Goal: Information Seeking & Learning: Learn about a topic

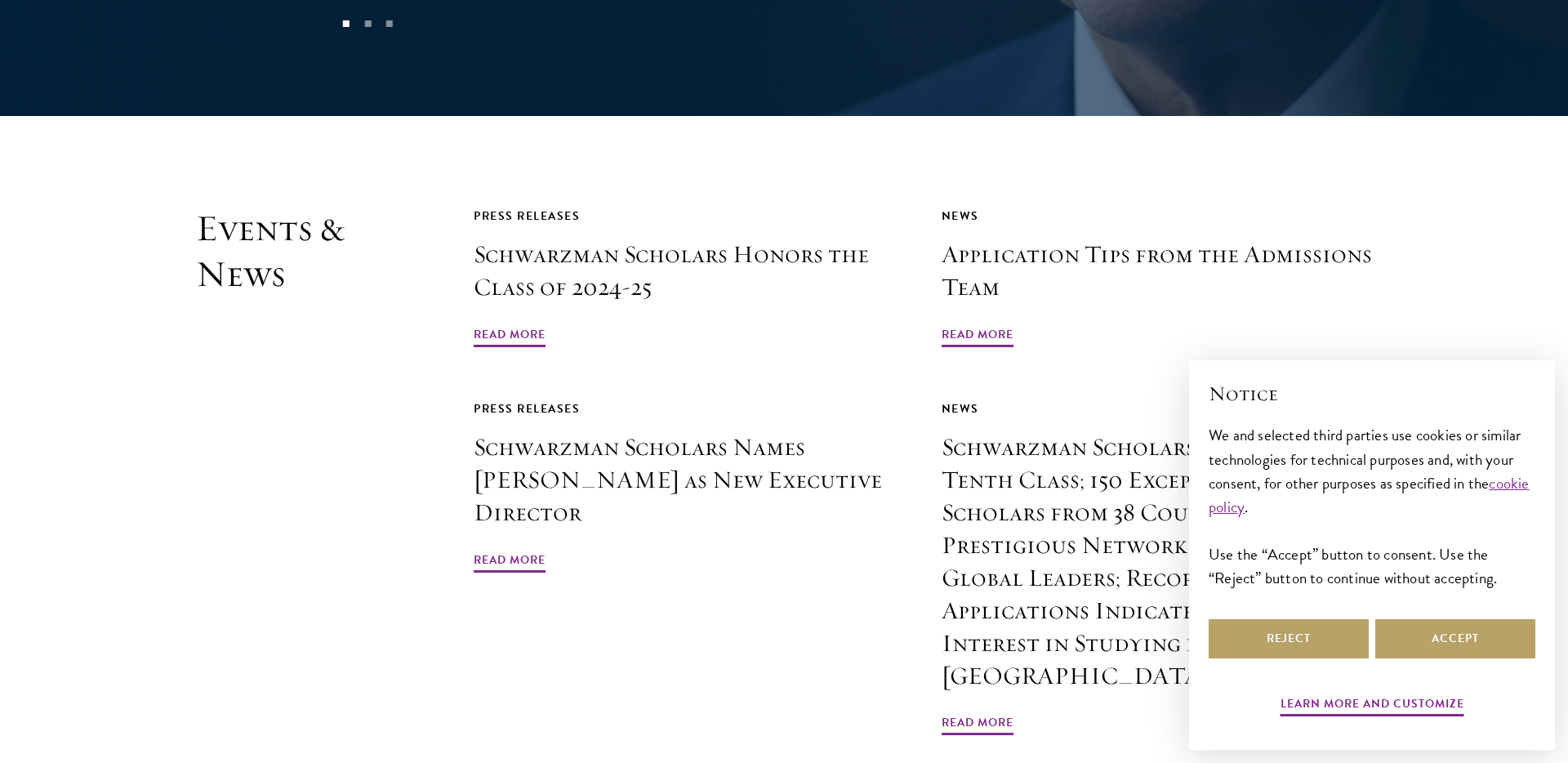
scroll to position [3852, 0]
click at [485, 324] on span "Read More" at bounding box center [510, 336] width 72 height 25
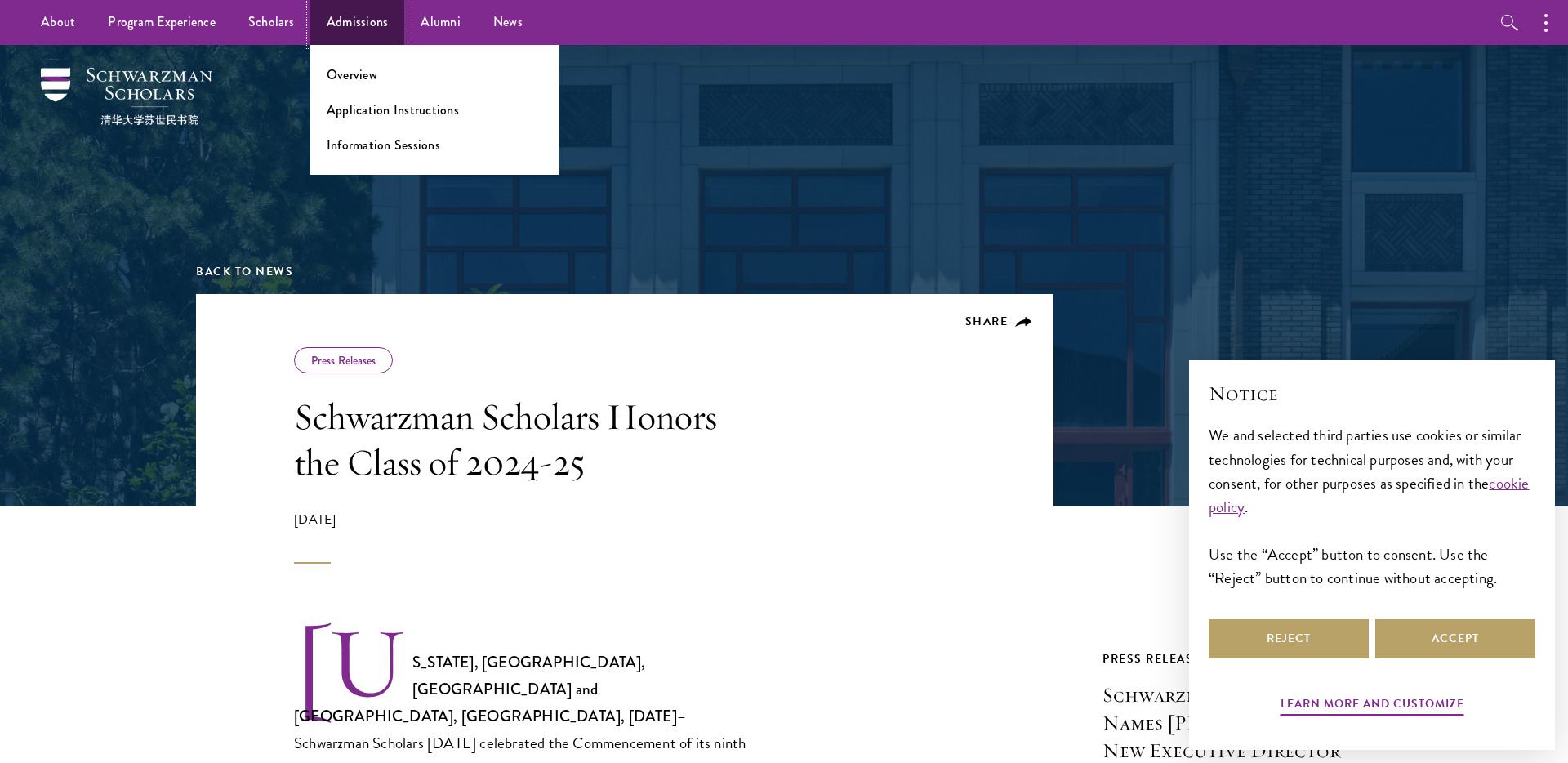
click at [370, 24] on link "Admissions" at bounding box center [358, 22] width 95 height 45
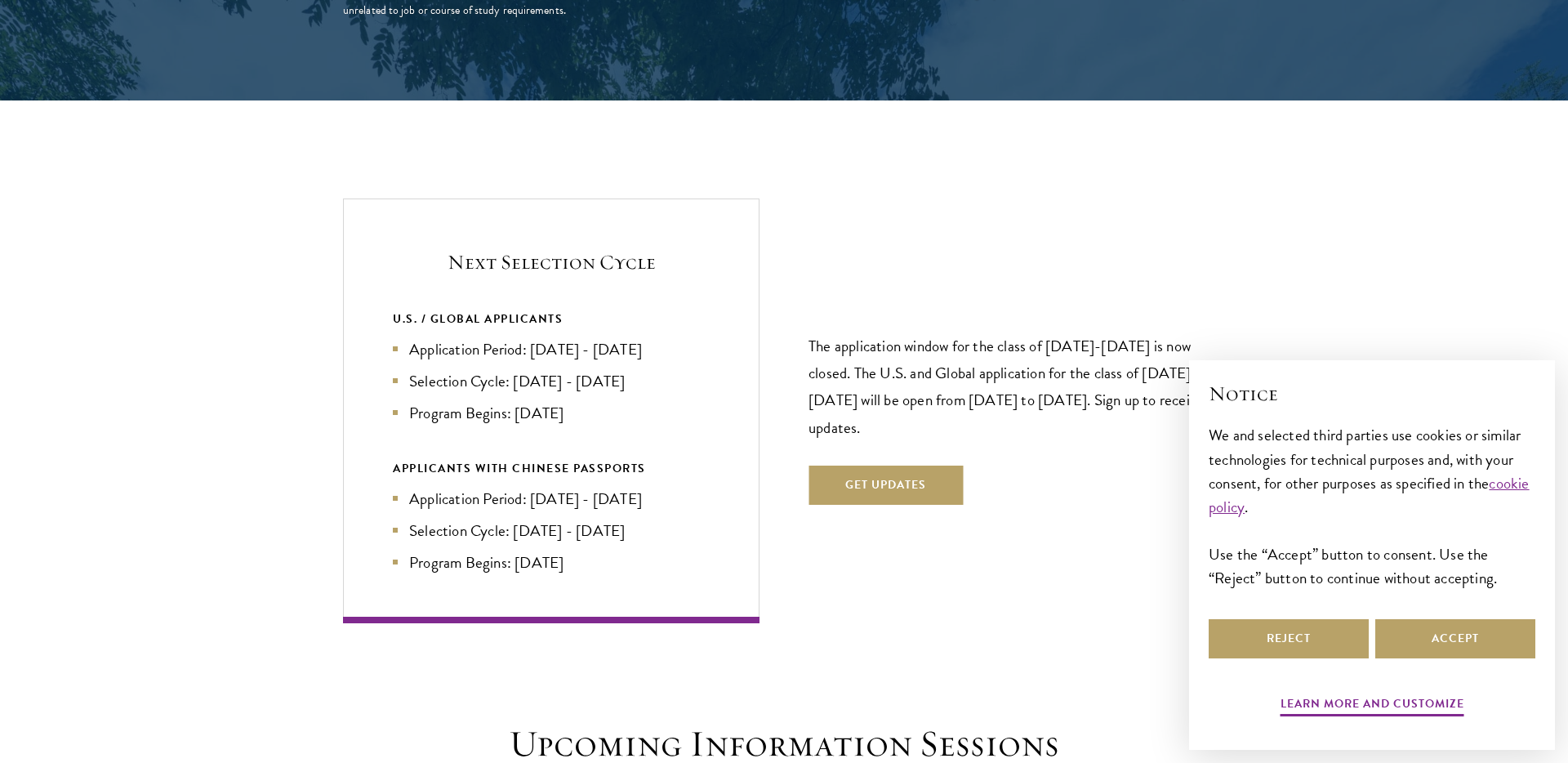
scroll to position [3351, 0]
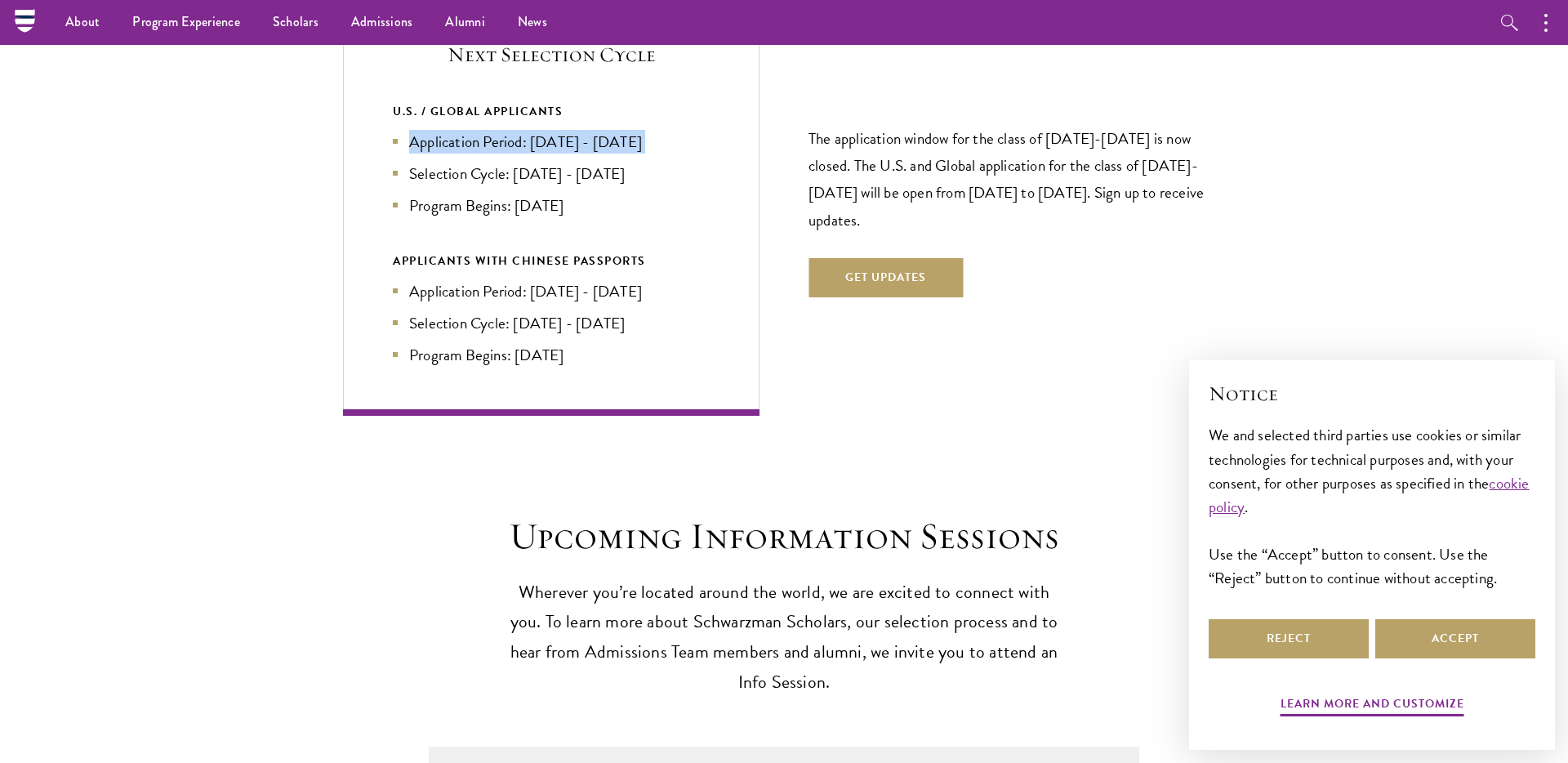
drag, startPoint x: 0, startPoint y: 0, endPoint x: 628, endPoint y: 123, distance: 639.9
click at [628, 130] on ul "Application Period: Apr 2026 - Sep 2026 Selection Cycle: Oct - Nov 2026 Program…" at bounding box center [551, 174] width 317 height 88
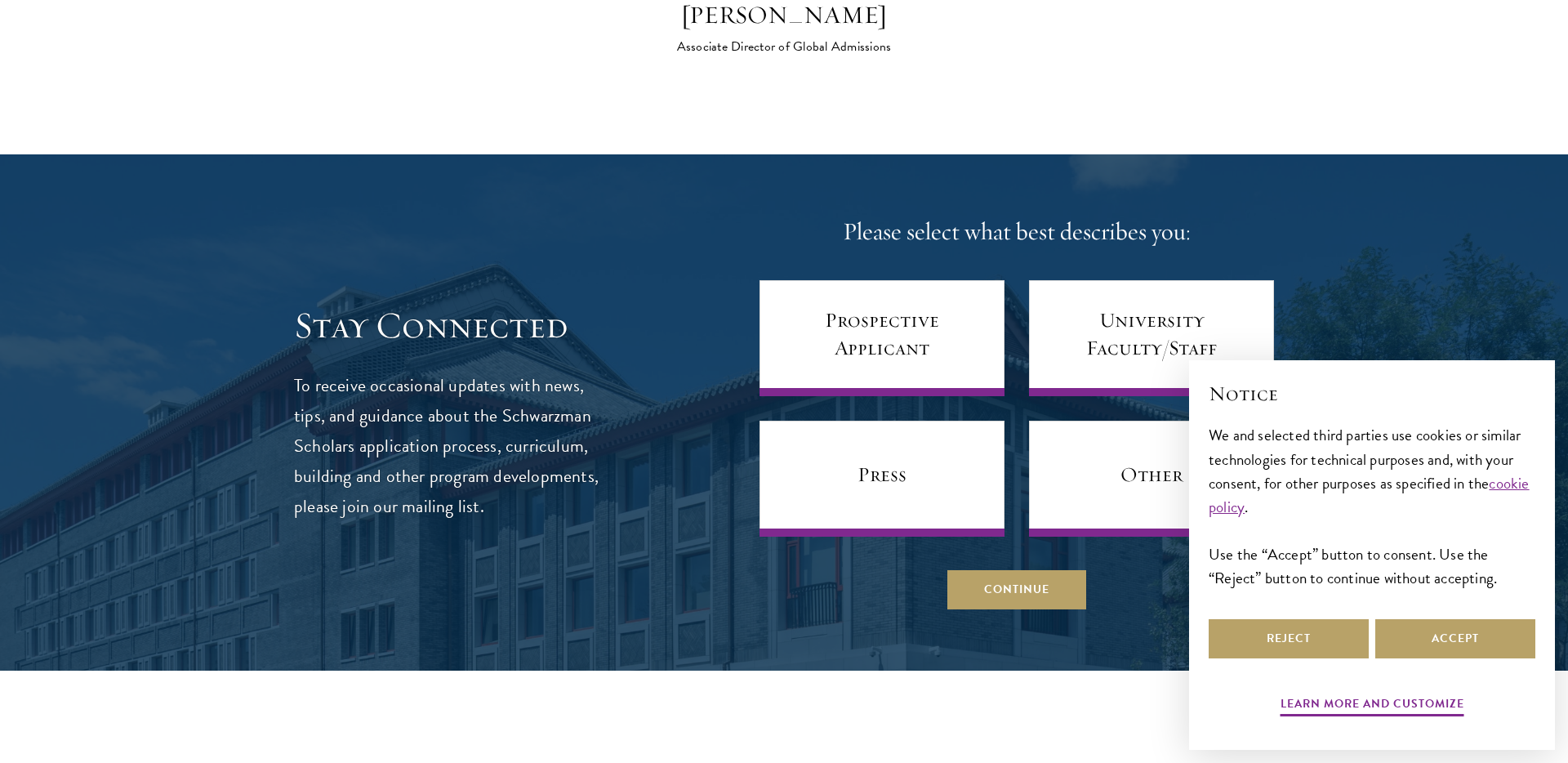
scroll to position [6316, 0]
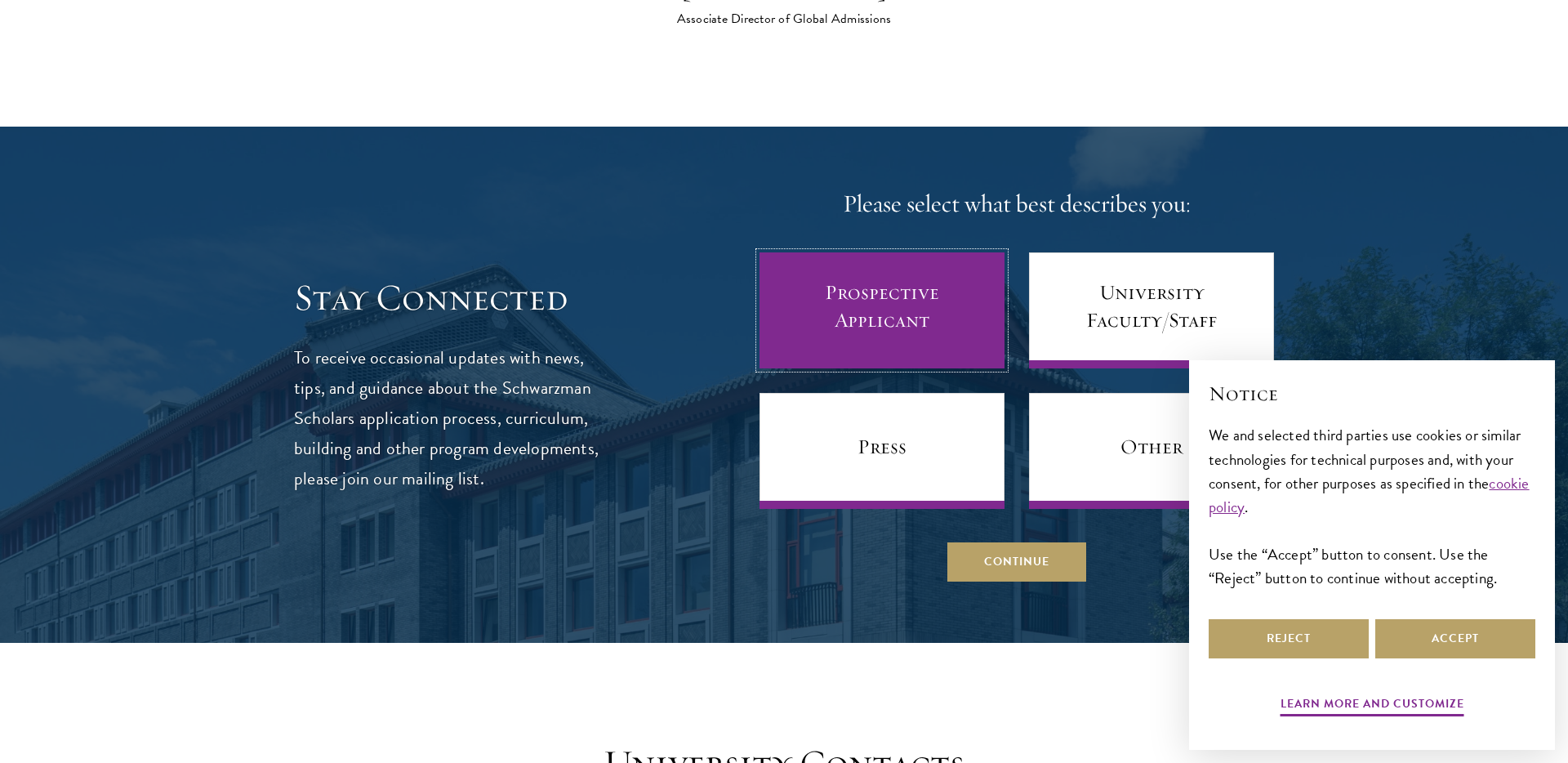
click at [848, 277] on link "Prospective Applicant" at bounding box center [882, 311] width 245 height 116
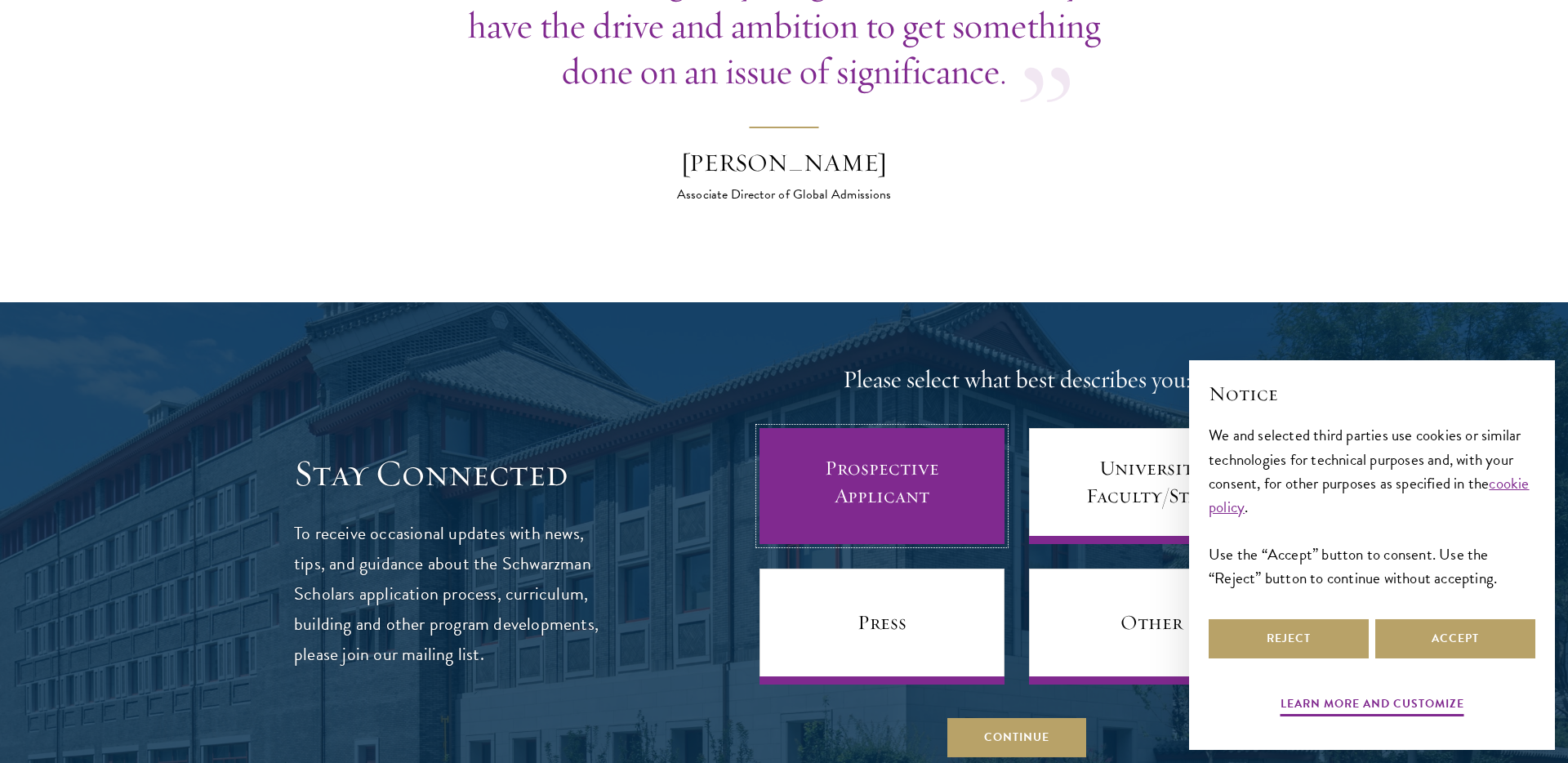
scroll to position [6155, 0]
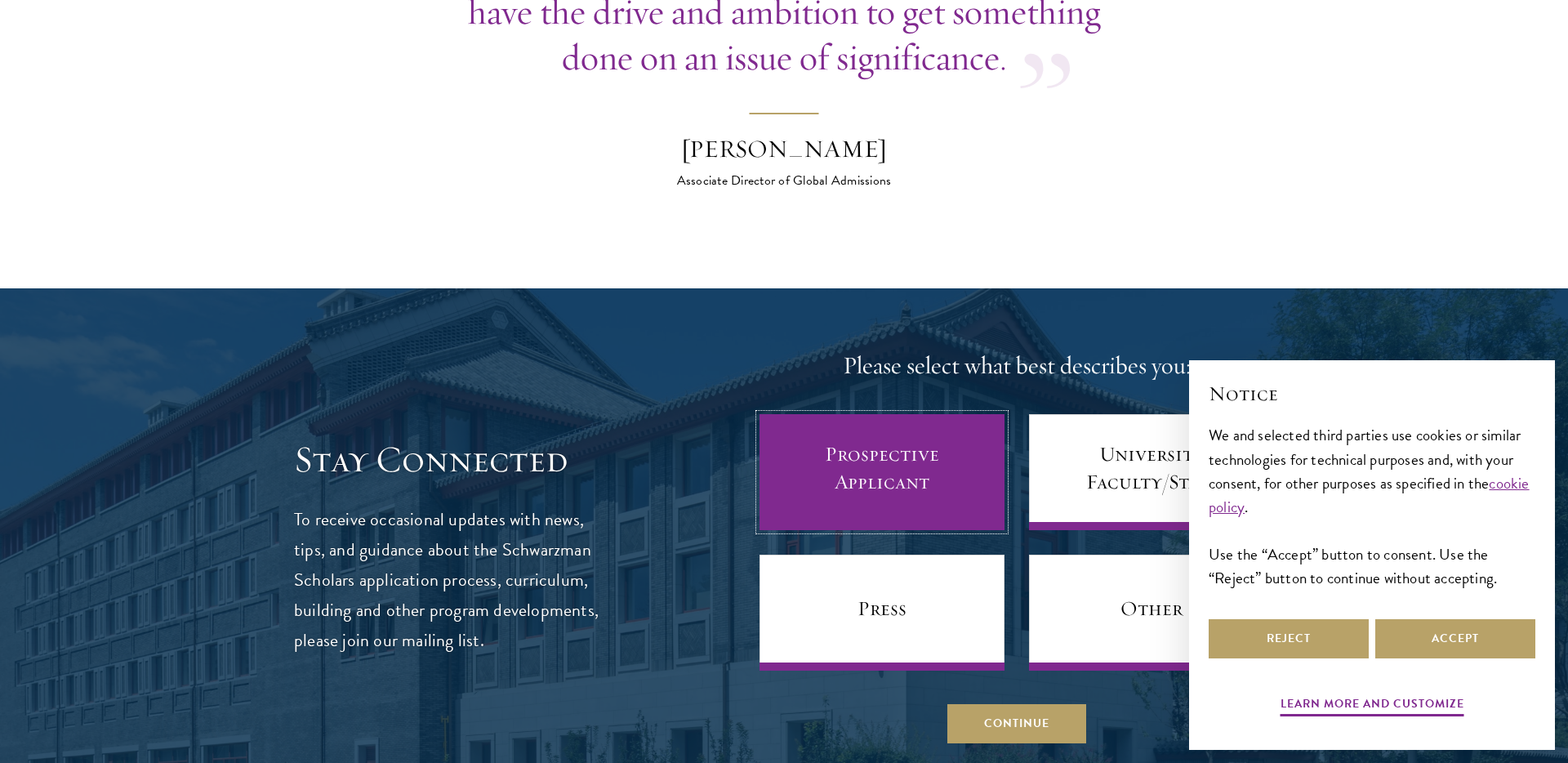
drag, startPoint x: 628, startPoint y: 123, endPoint x: 872, endPoint y: 418, distance: 382.8
click at [872, 418] on link "Prospective Applicant" at bounding box center [882, 472] width 245 height 116
